Goal: Ask a question

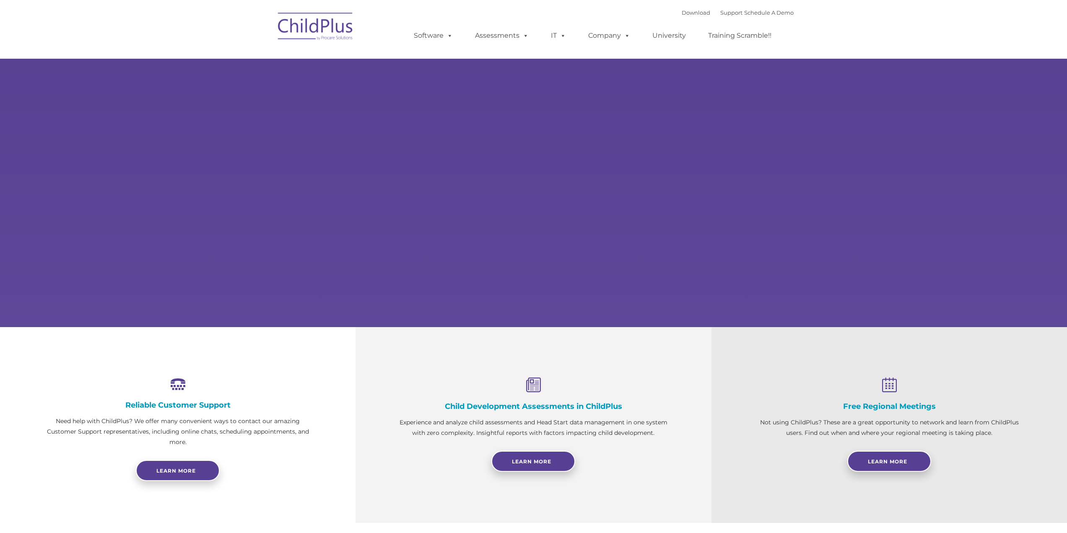
select select "MEDIUM"
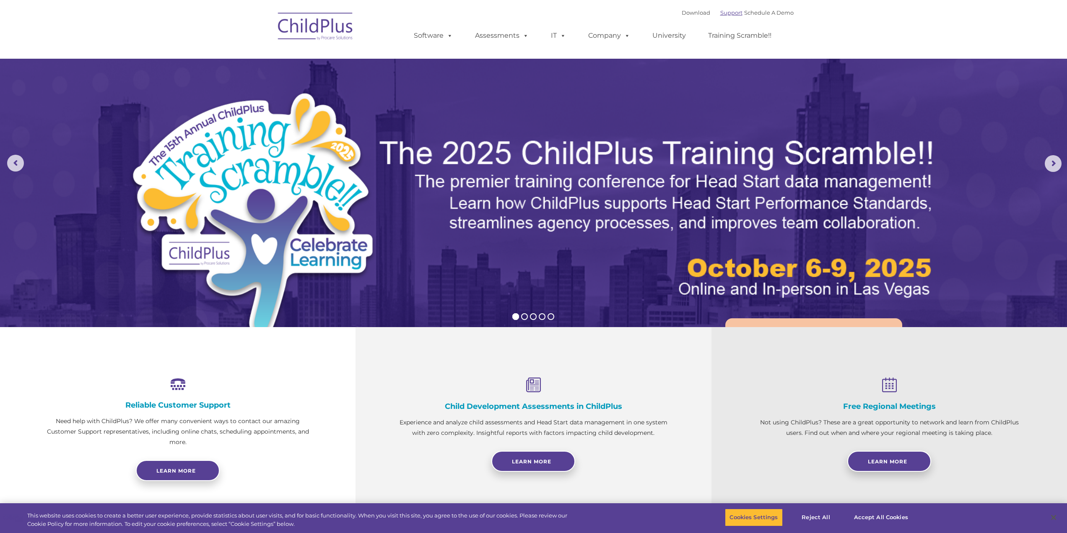
click at [726, 10] on link "Support" at bounding box center [731, 12] width 22 height 7
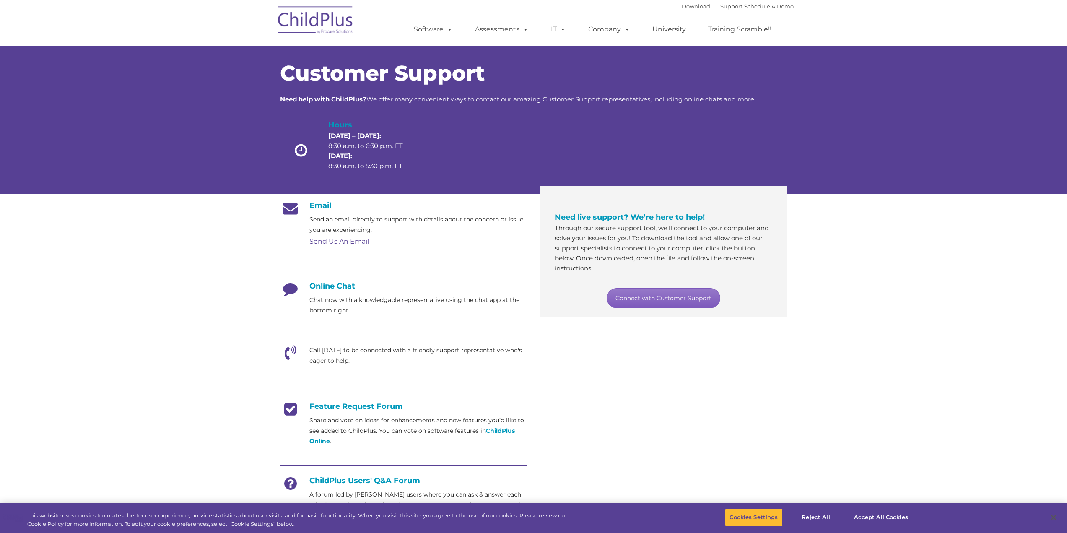
click at [686, 300] on link "Connect with Customer Support" at bounding box center [664, 298] width 114 height 20
